Goal: Task Accomplishment & Management: Use online tool/utility

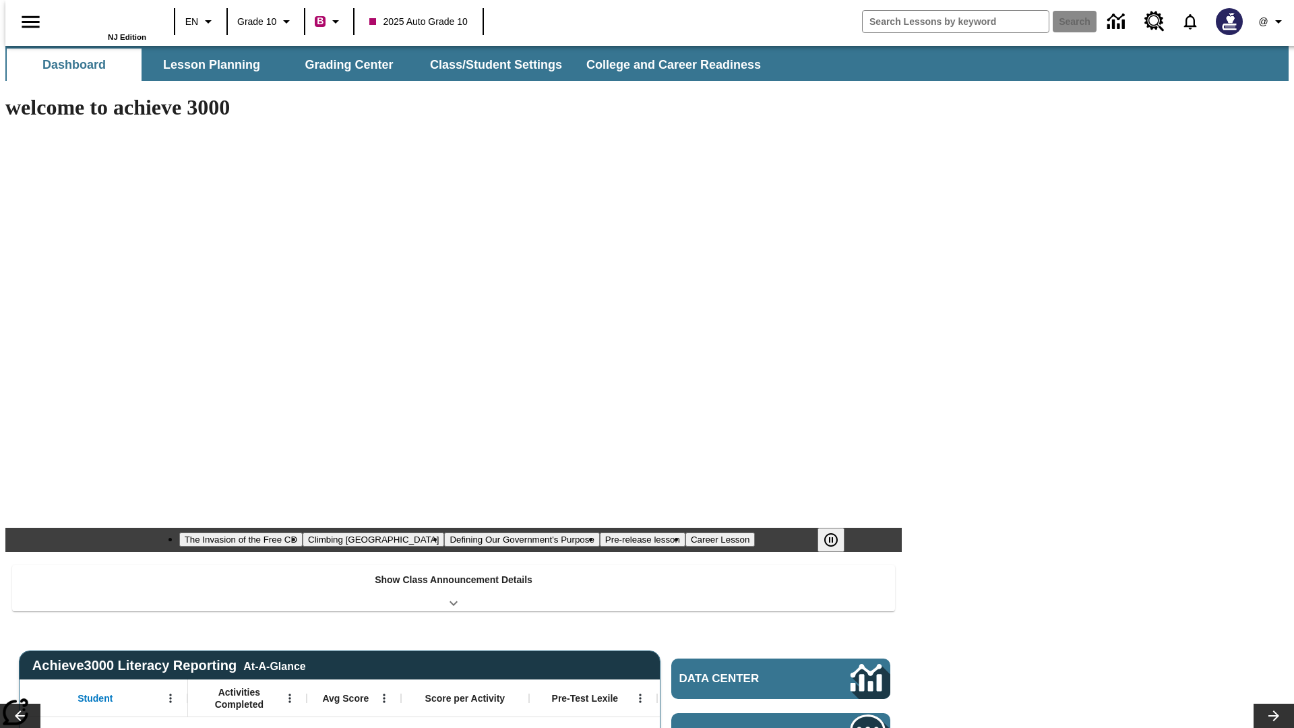
type input "-1"
click at [206, 65] on button "Lesson Planning" at bounding box center [211, 65] width 135 height 32
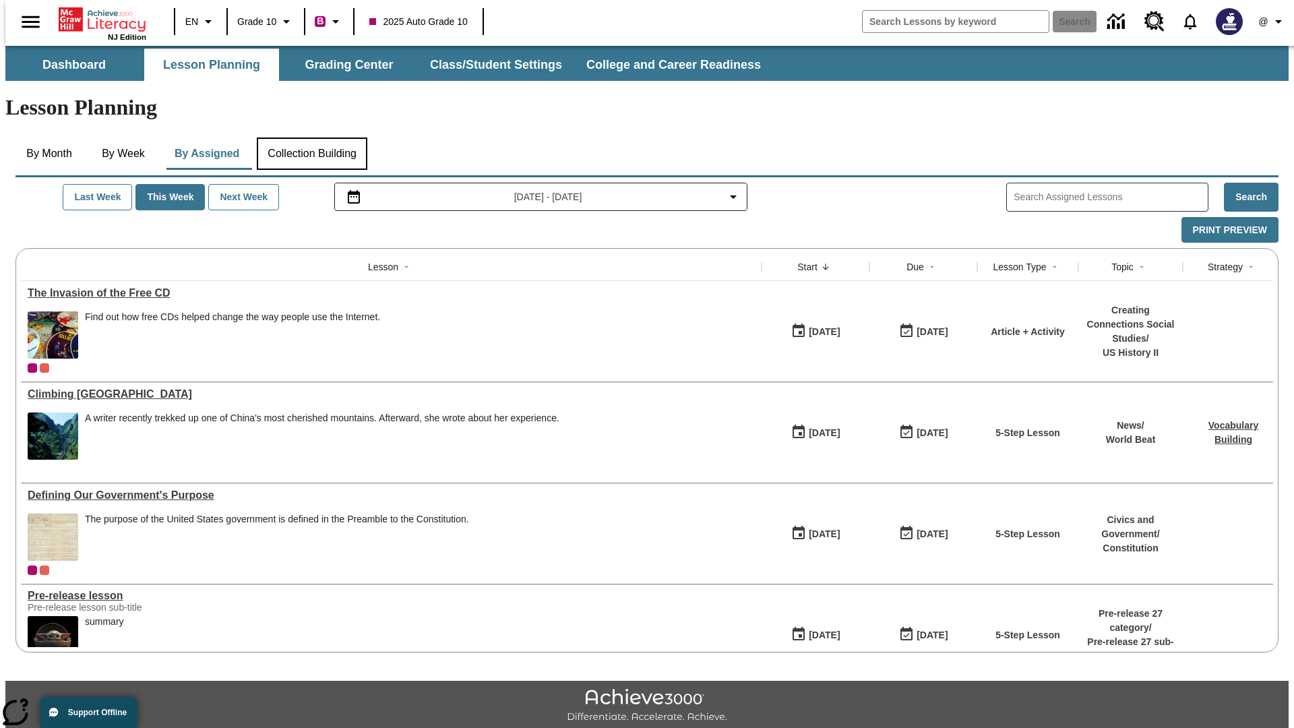
click at [311, 138] on button "Collection Building" at bounding box center [312, 154] width 111 height 32
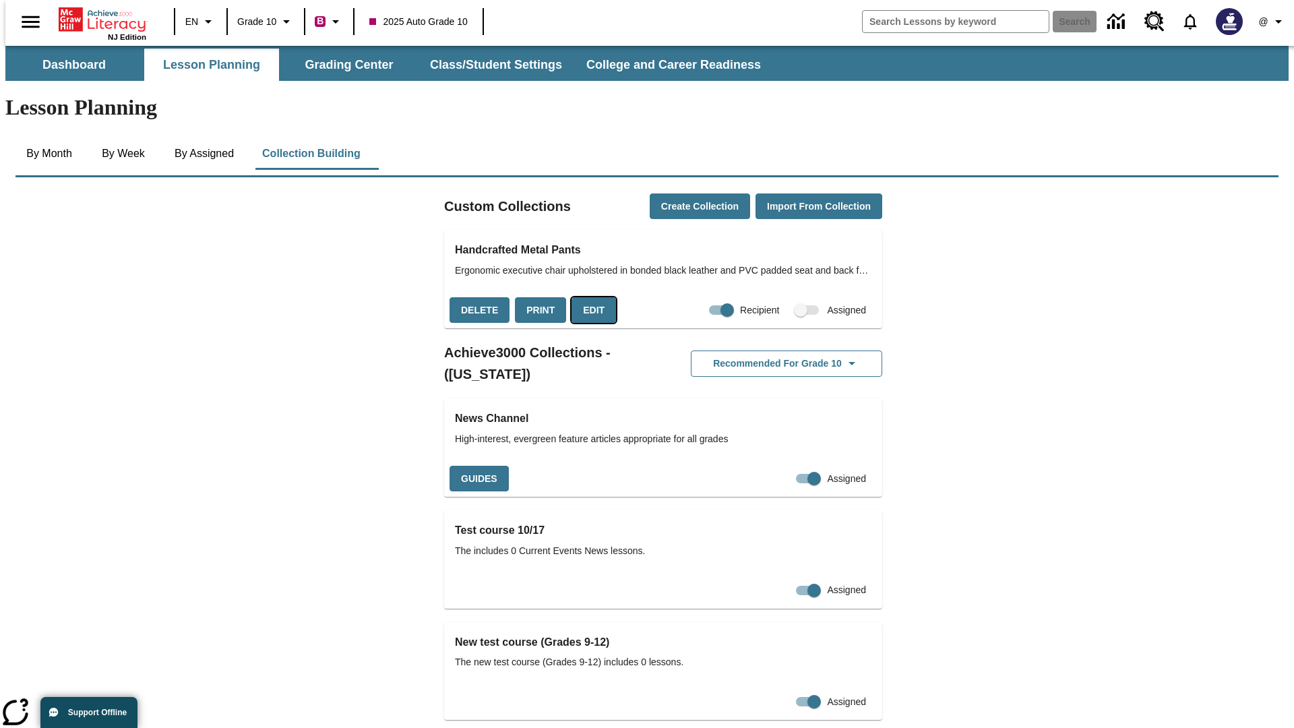
click at [589, 297] on button "Edit" at bounding box center [594, 310] width 44 height 26
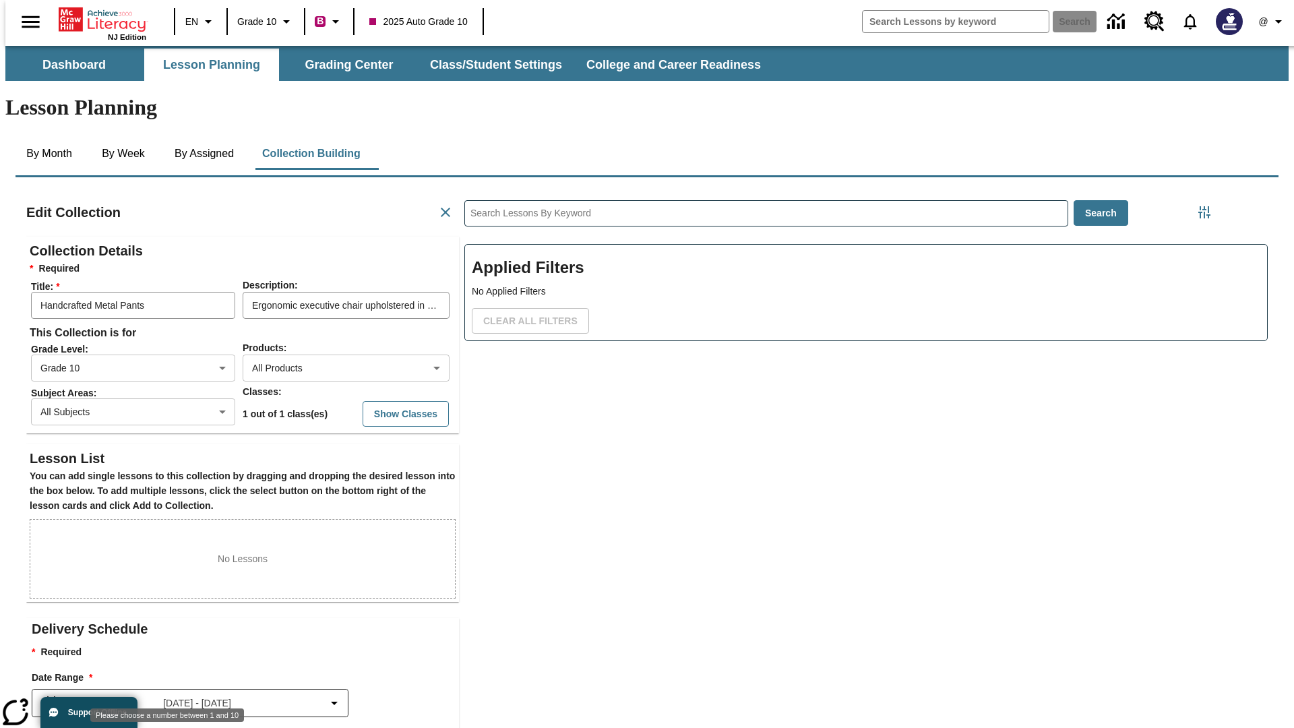
scroll to position [1, 1]
type input "10"
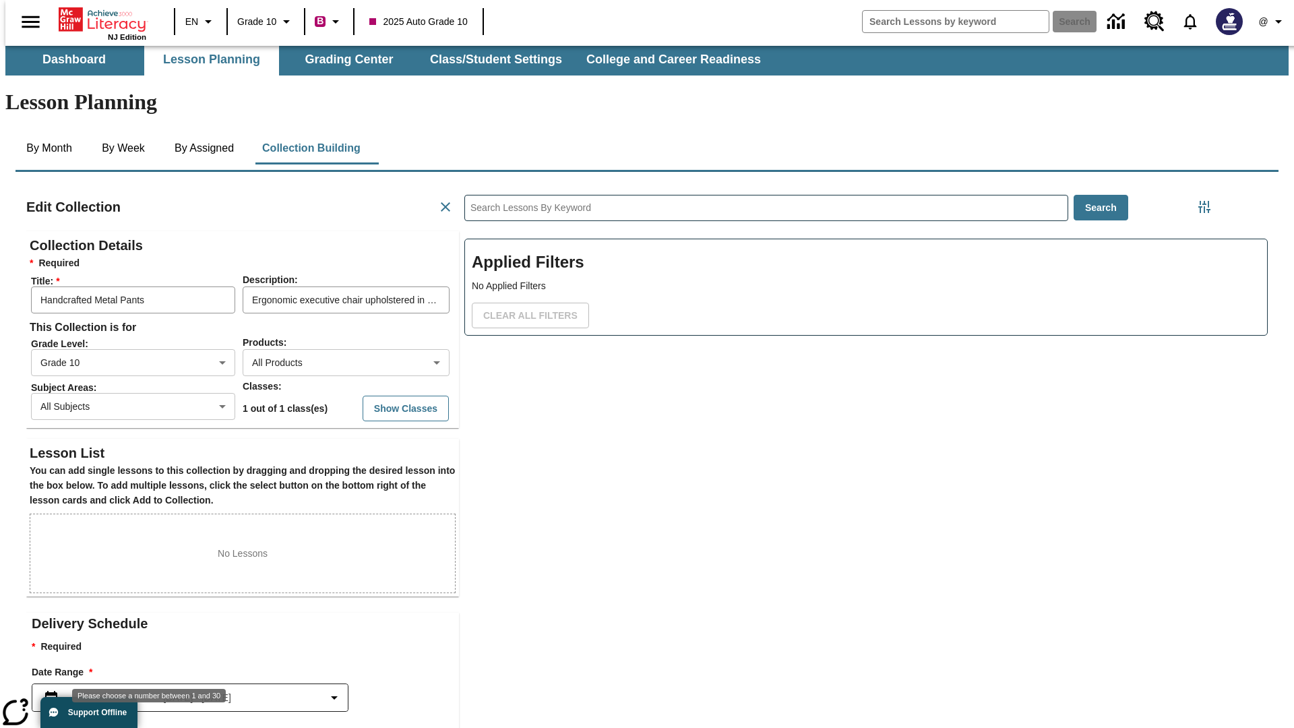
scroll to position [3, 0]
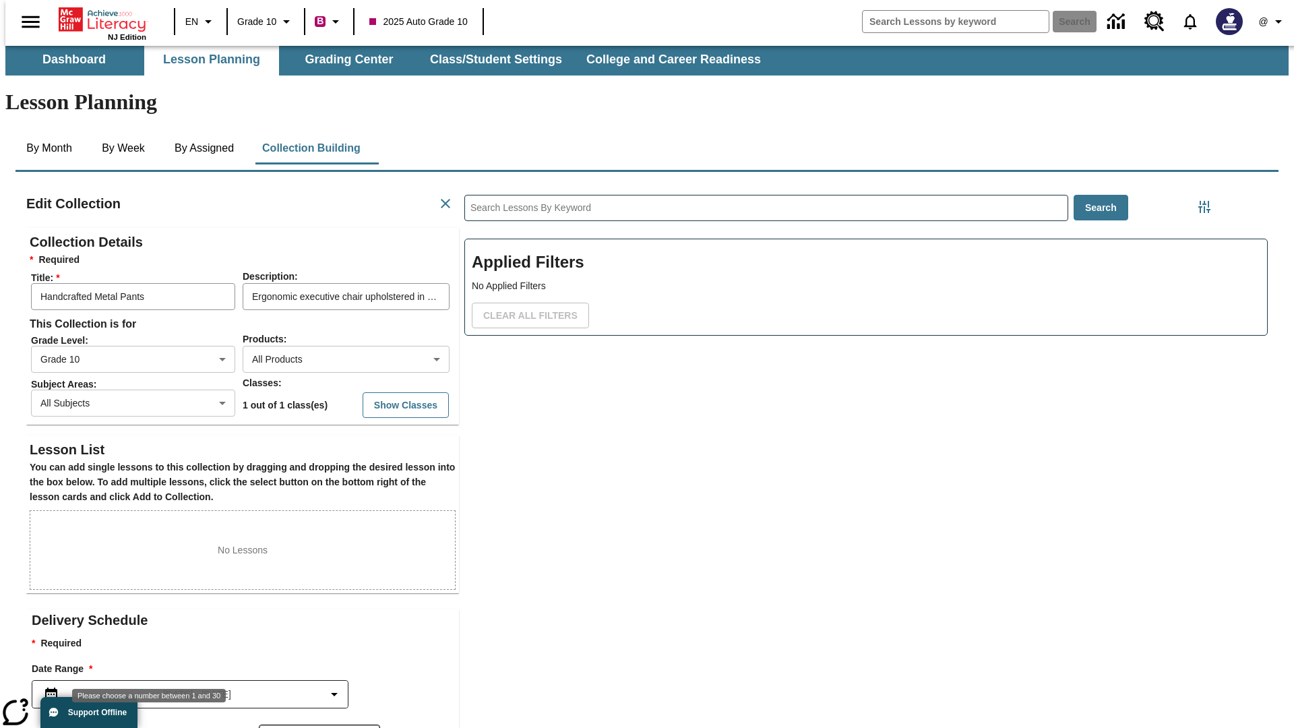
type input "30"
